Goal: Transaction & Acquisition: Purchase product/service

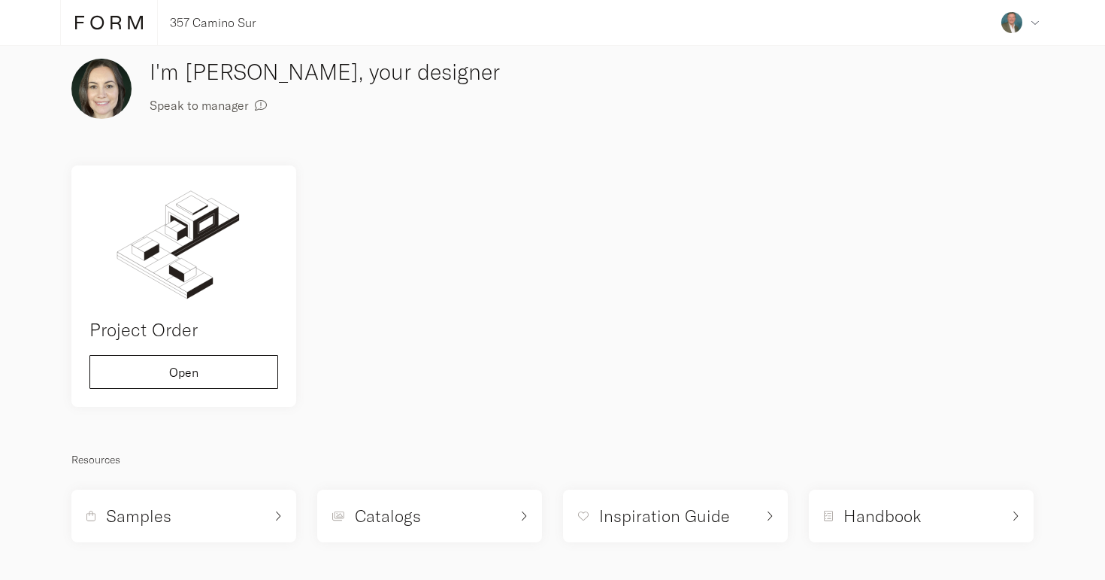
scroll to position [20, 0]
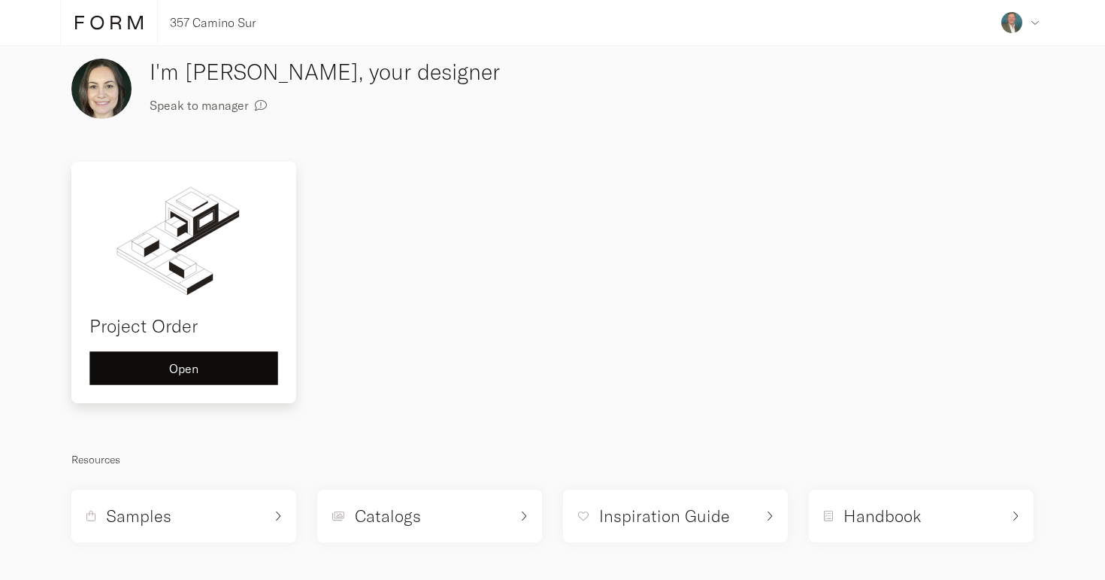
click at [209, 364] on div "Open" at bounding box center [183, 368] width 163 height 12
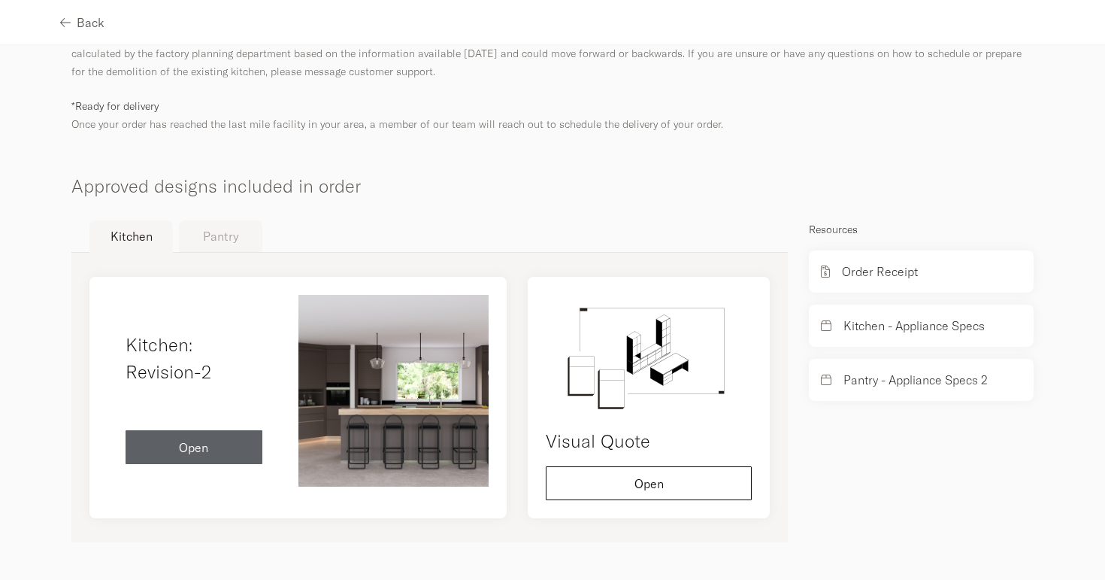
scroll to position [690, 0]
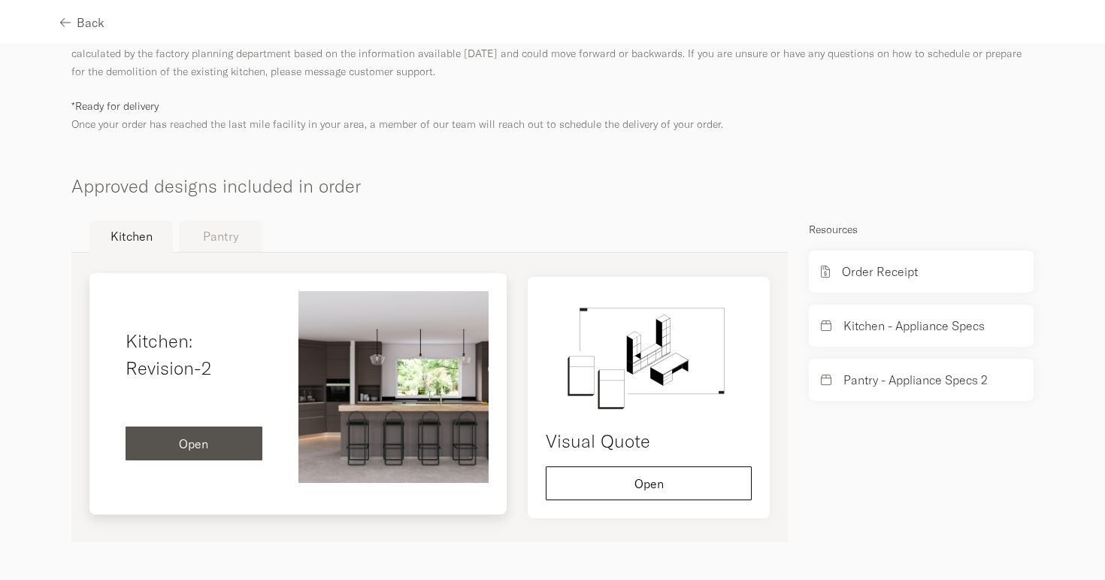
click at [193, 447] on span "Open" at bounding box center [193, 444] width 29 height 12
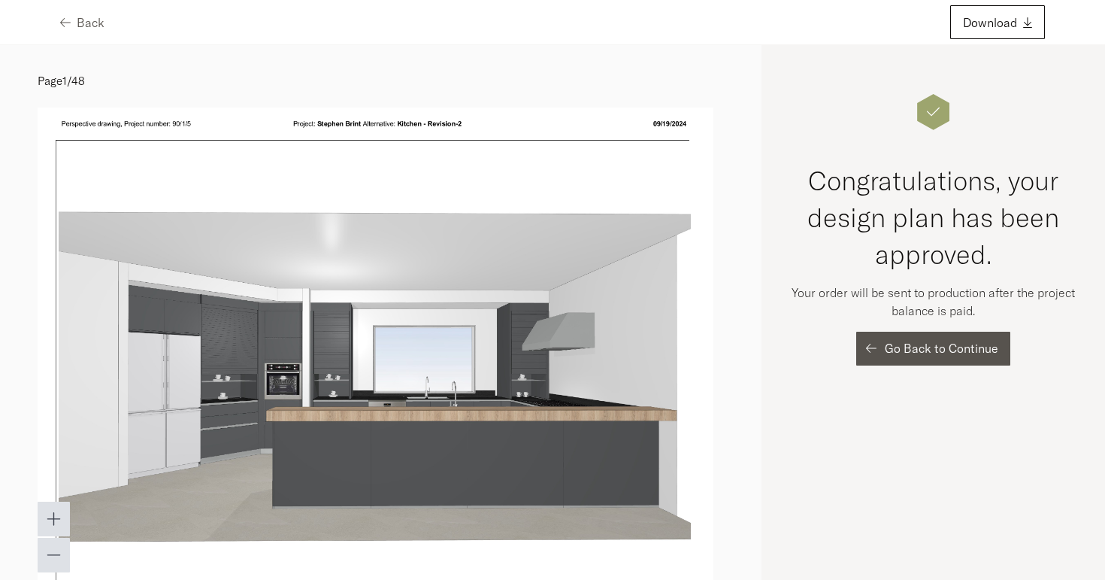
click at [918, 344] on span "Go Back to Continue" at bounding box center [942, 348] width 114 height 12
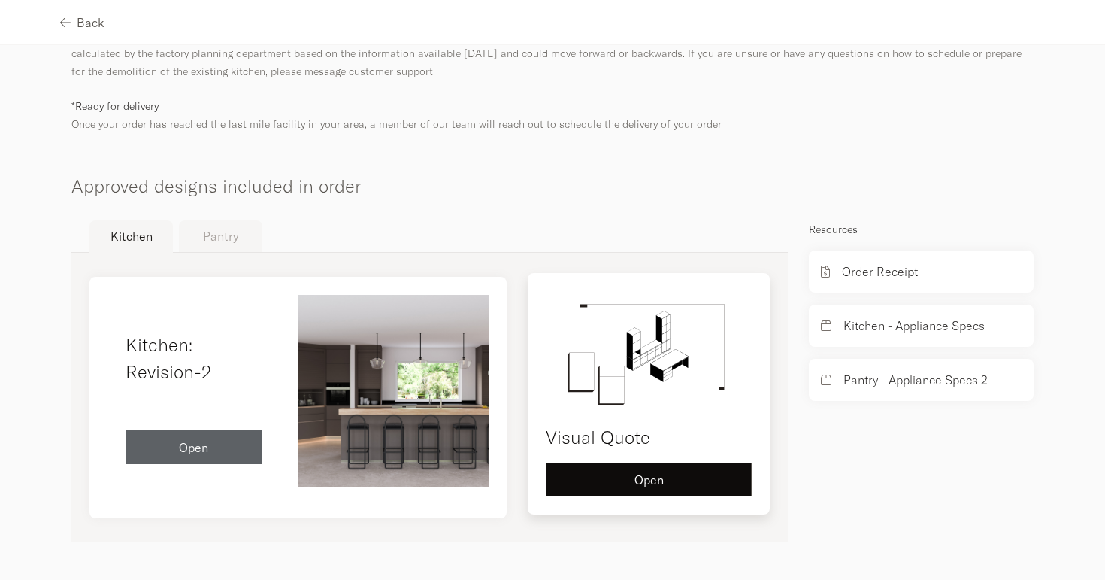
click at [678, 490] on button "Open" at bounding box center [649, 479] width 206 height 34
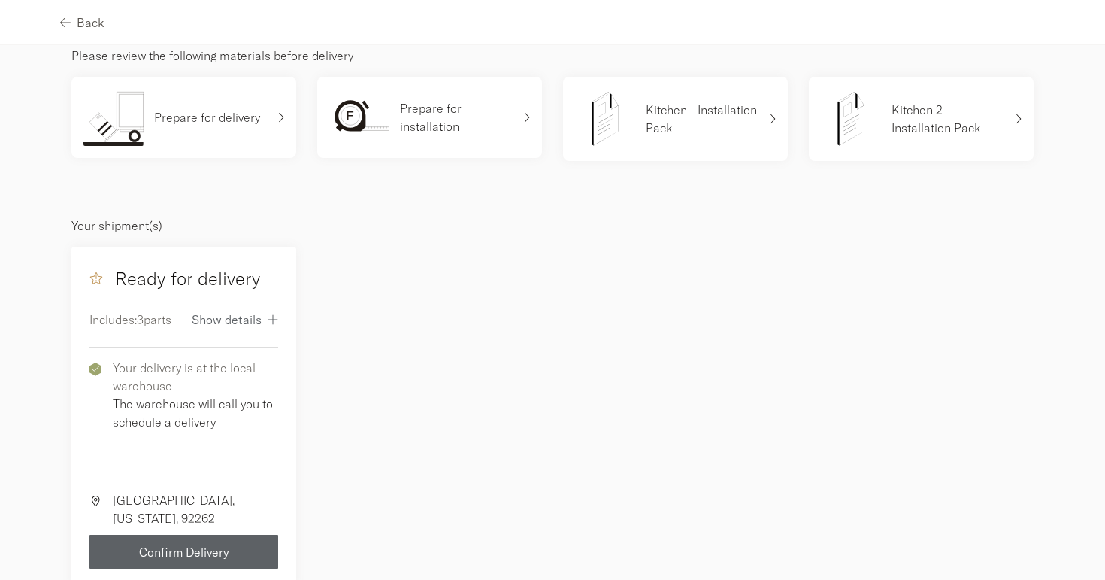
scroll to position [93, 0]
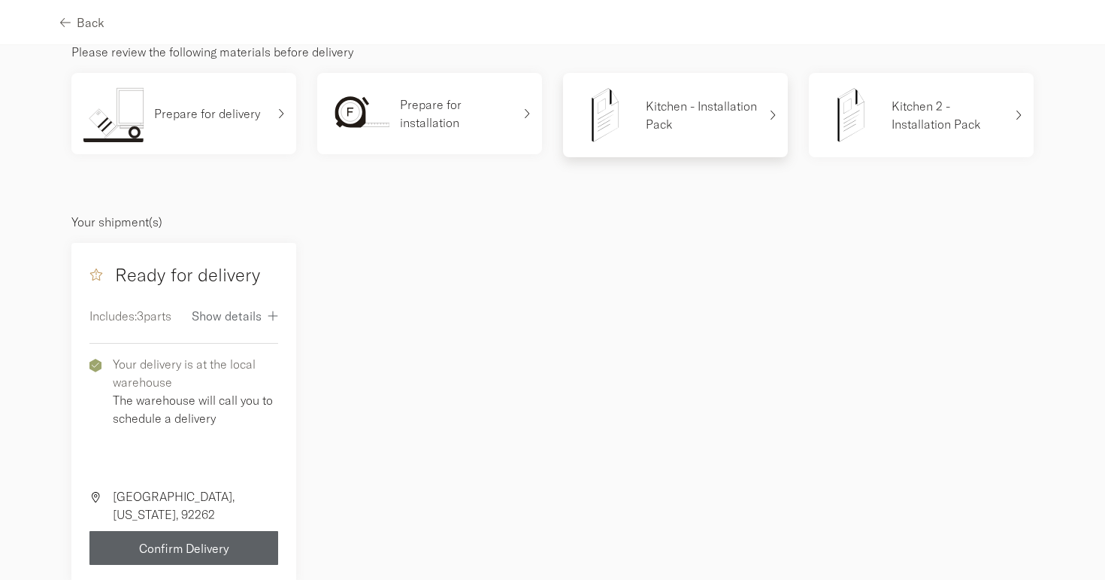
click at [717, 111] on p "Kitchen - Installation Pack" at bounding box center [702, 115] width 113 height 36
click at [698, 113] on p "Kitchen - Installation Pack" at bounding box center [702, 115] width 113 height 36
click at [907, 115] on p "Kitchen 2 - Installation Pack" at bounding box center [948, 115] width 113 height 36
click at [648, 117] on p "Kitchen - Installation Pack" at bounding box center [702, 115] width 113 height 36
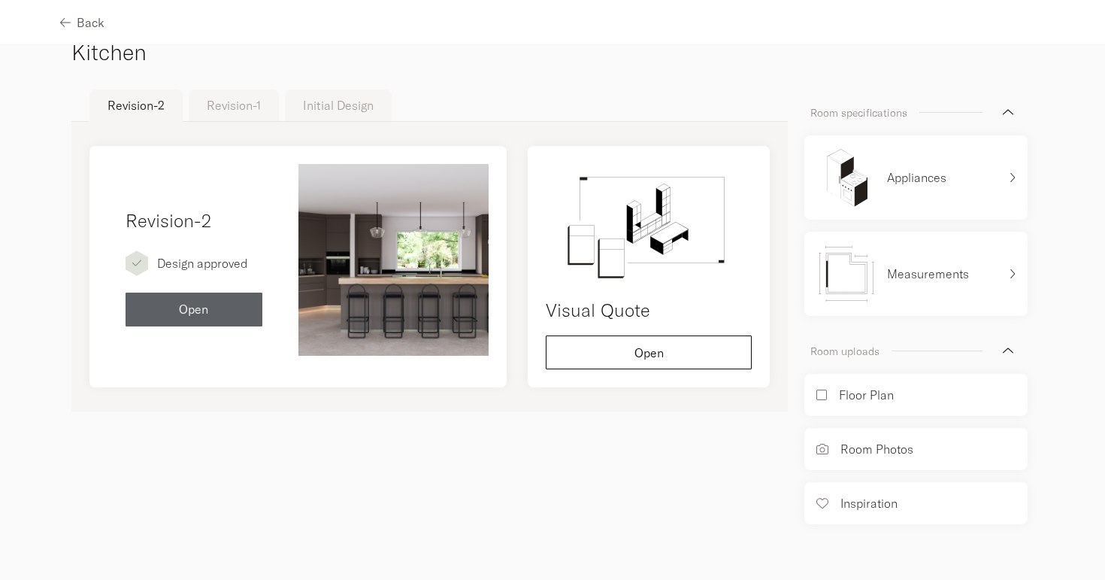
scroll to position [39, 0]
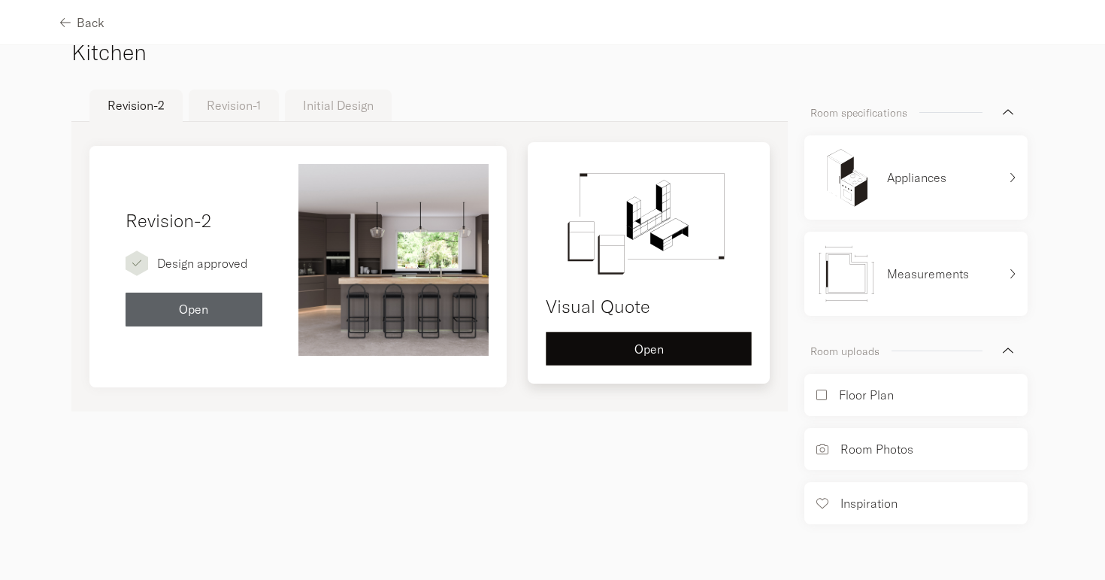
click at [661, 352] on div "Open" at bounding box center [649, 349] width 180 height 12
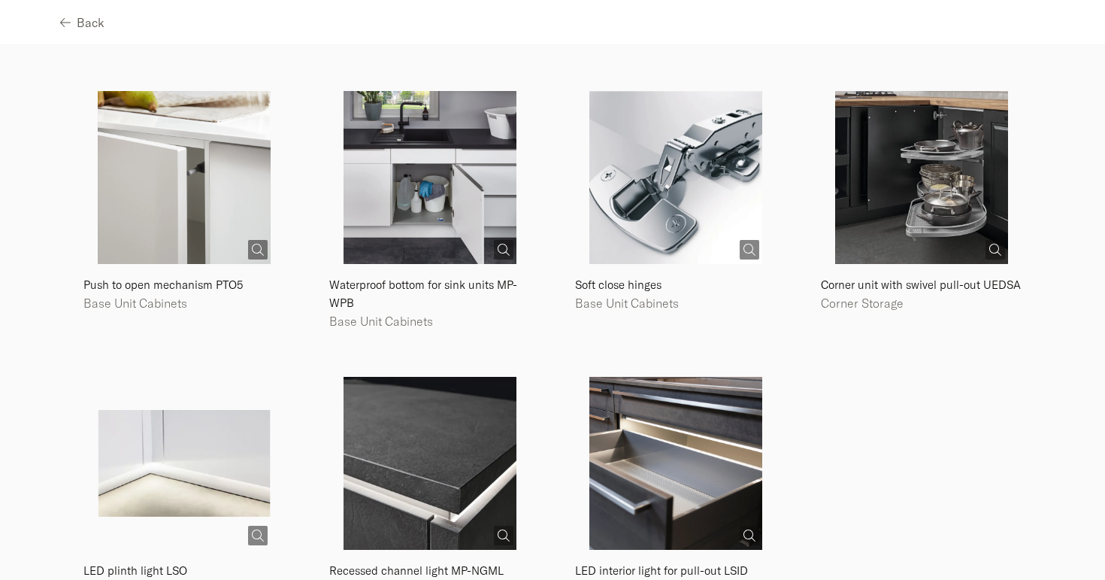
scroll to position [2322, 0]
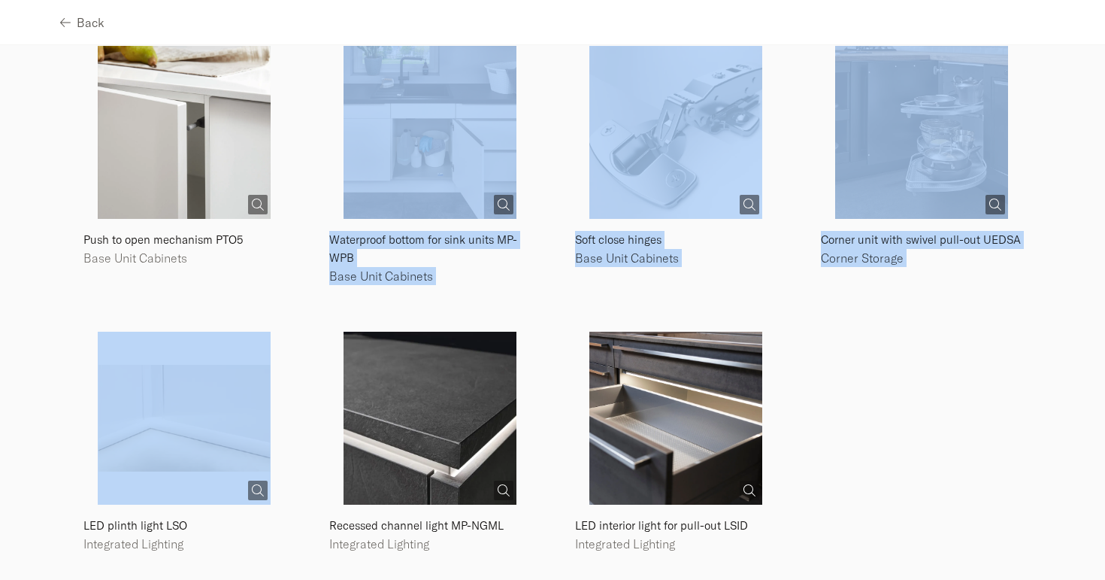
drag, startPoint x: 53, startPoint y: 355, endPoint x: 48, endPoint y: 293, distance: 61.8
click at [51, 294] on section "Back 10% Factory incentive applied to your project Kitchen Visual quote Please …" at bounding box center [552, 290] width 1105 height 580
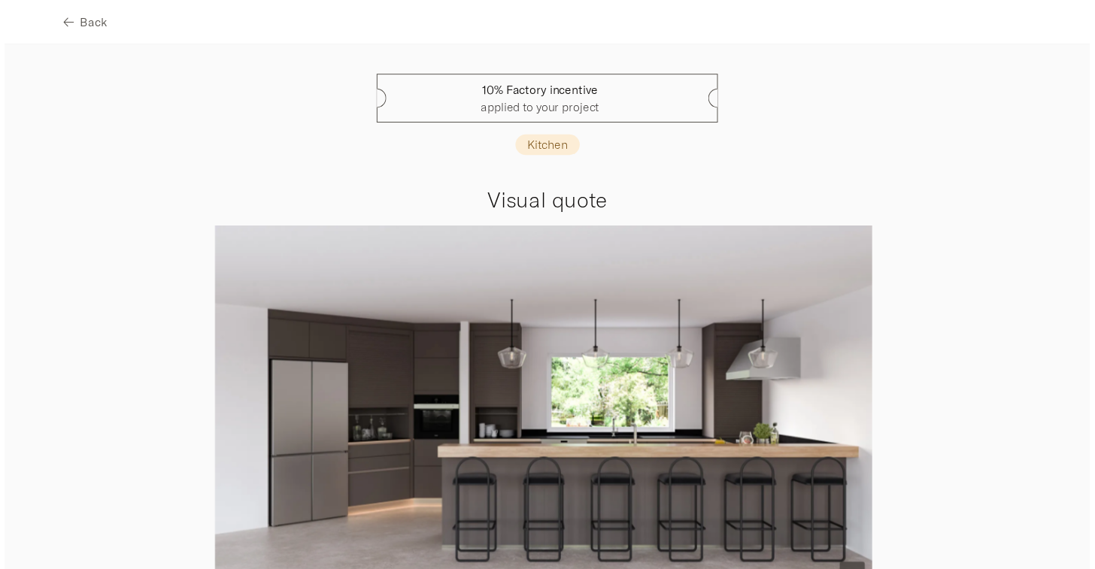
scroll to position [0, 0]
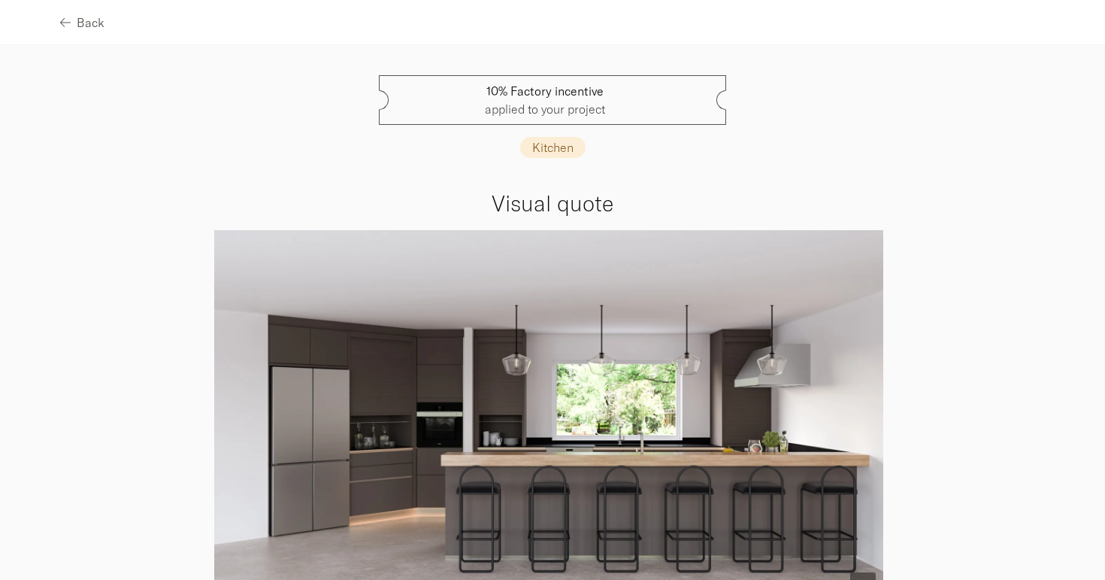
click at [175, 254] on div at bounding box center [549, 418] width 970 height 377
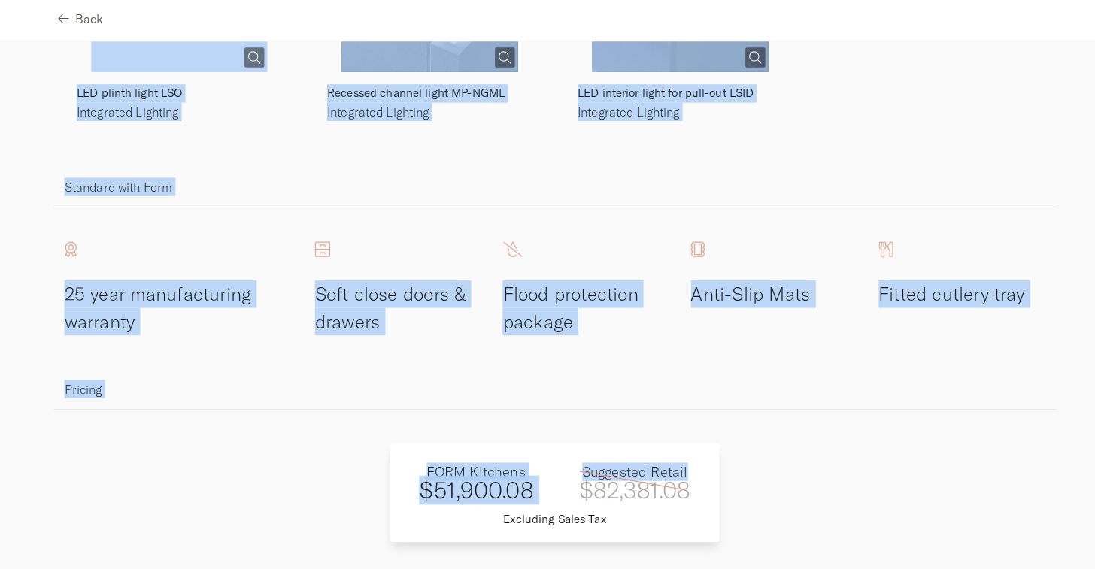
scroll to position [2745, 0]
drag, startPoint x: 50, startPoint y: 162, endPoint x: 921, endPoint y: 467, distance: 922.8
copy div "334 Lacquer laminate, slate grey supermatt Handle 002 Recessed handle stainless…"
